Goal: Go to known website: Access a specific website the user already knows

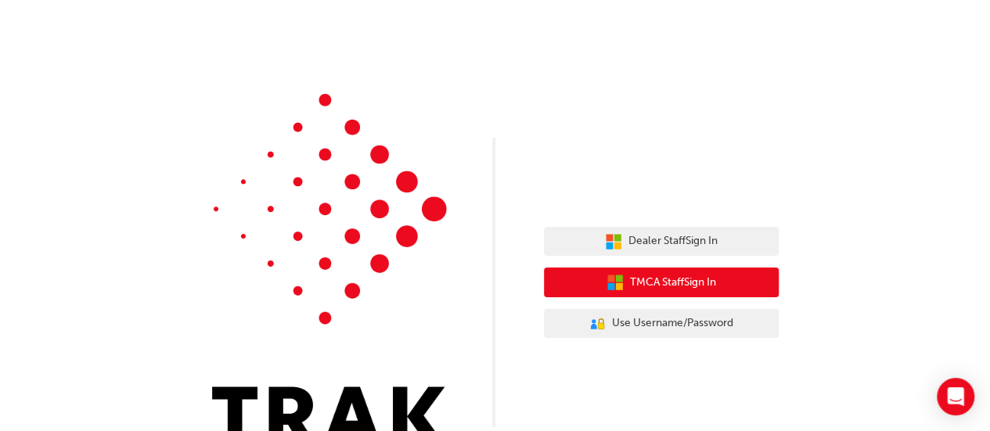
click at [696, 284] on span "TMCA Staff Sign In" at bounding box center [673, 283] width 86 height 18
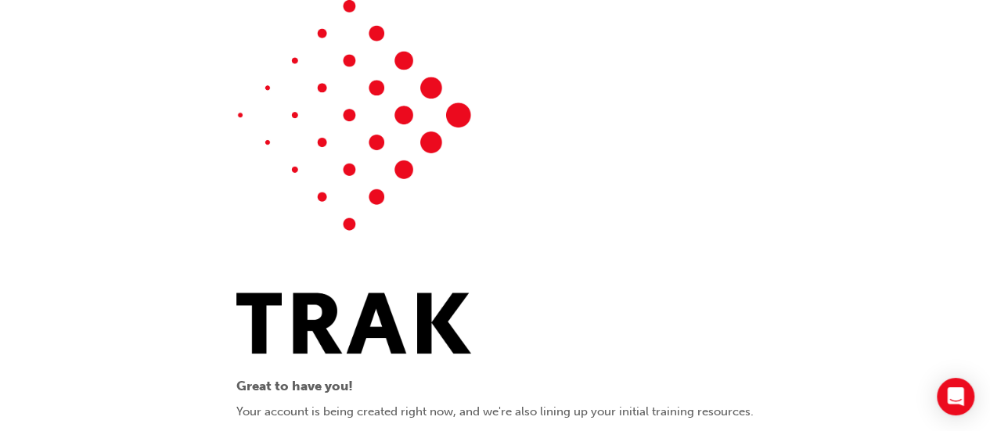
scroll to position [86, 0]
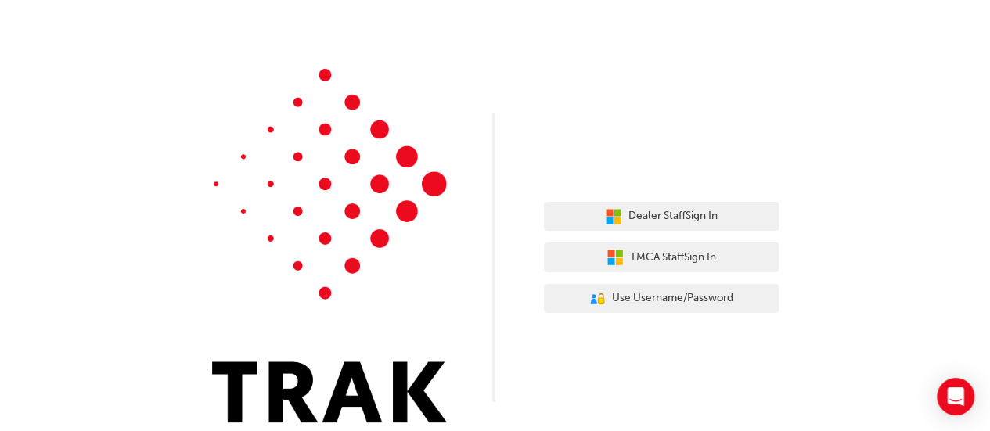
scroll to position [39, 0]
